Goal: Manage account settings

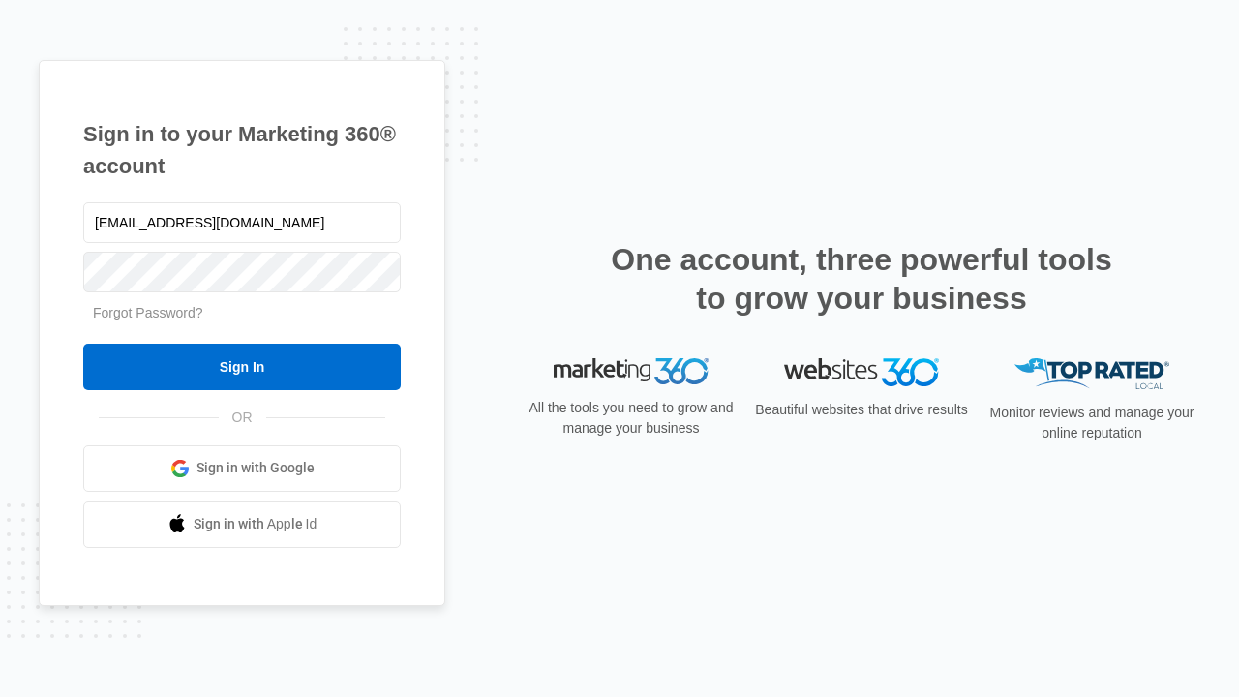
type input "[EMAIL_ADDRESS][DOMAIN_NAME]"
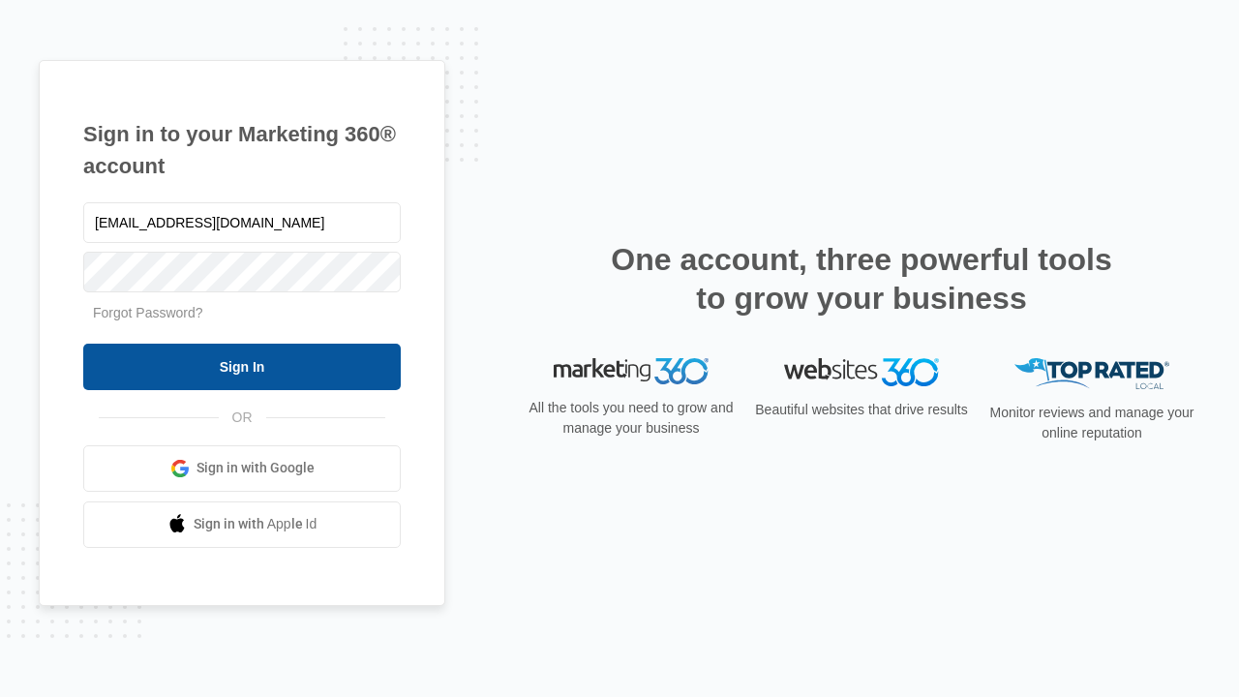
click at [242, 366] on input "Sign In" at bounding box center [241, 367] width 317 height 46
